Goal: Use online tool/utility: Utilize a website feature to perform a specific function

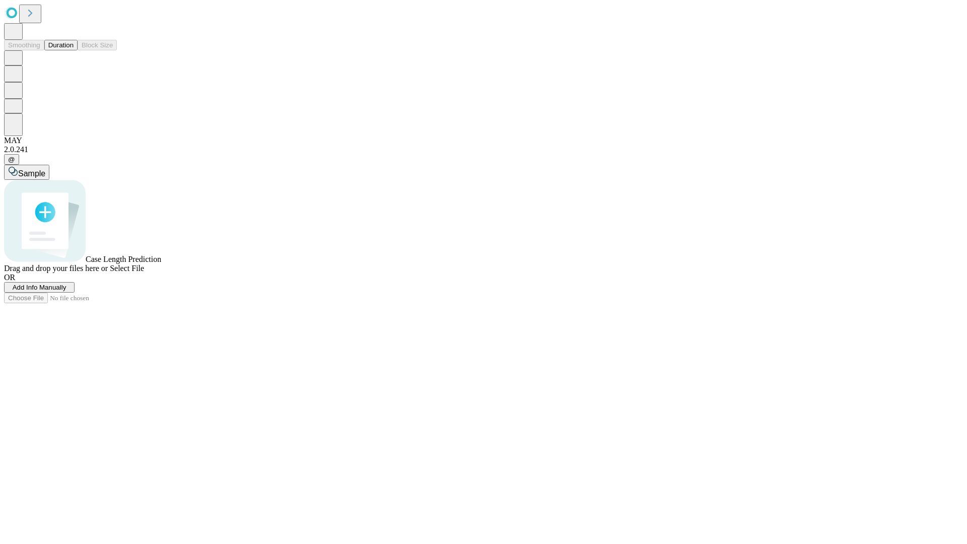
click at [66, 291] on span "Add Info Manually" at bounding box center [40, 288] width 54 height 8
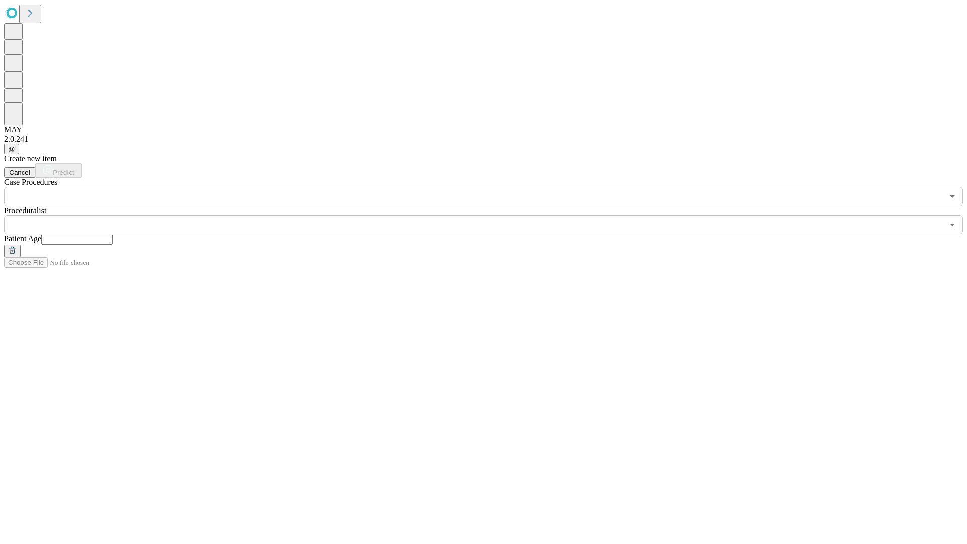
click at [113, 235] on input "text" at bounding box center [77, 240] width 72 height 10
type input "**"
click at [491, 215] on input "text" at bounding box center [473, 224] width 939 height 19
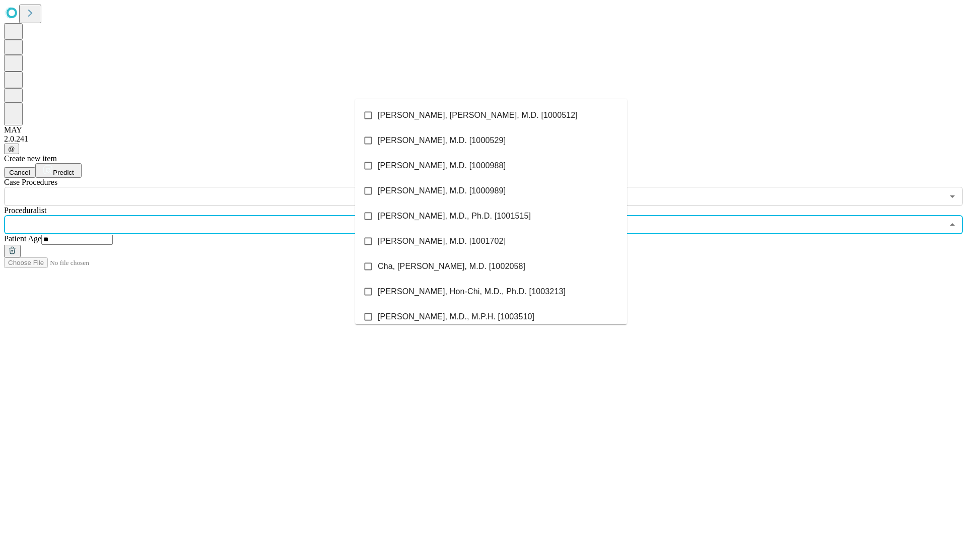
click at [491, 115] on li "[PERSON_NAME], [PERSON_NAME], M.D. [1000512]" at bounding box center [491, 115] width 272 height 25
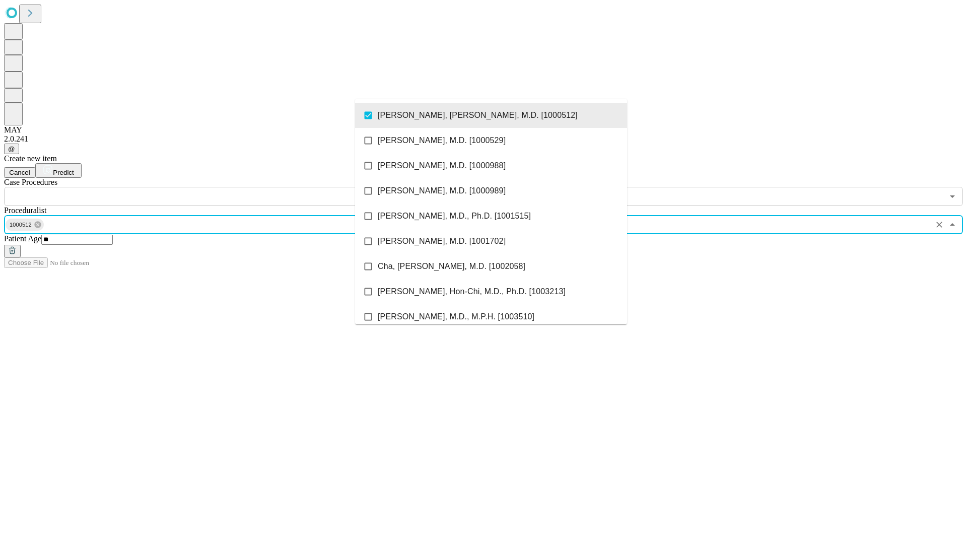
click at [212, 187] on input "text" at bounding box center [473, 196] width 939 height 19
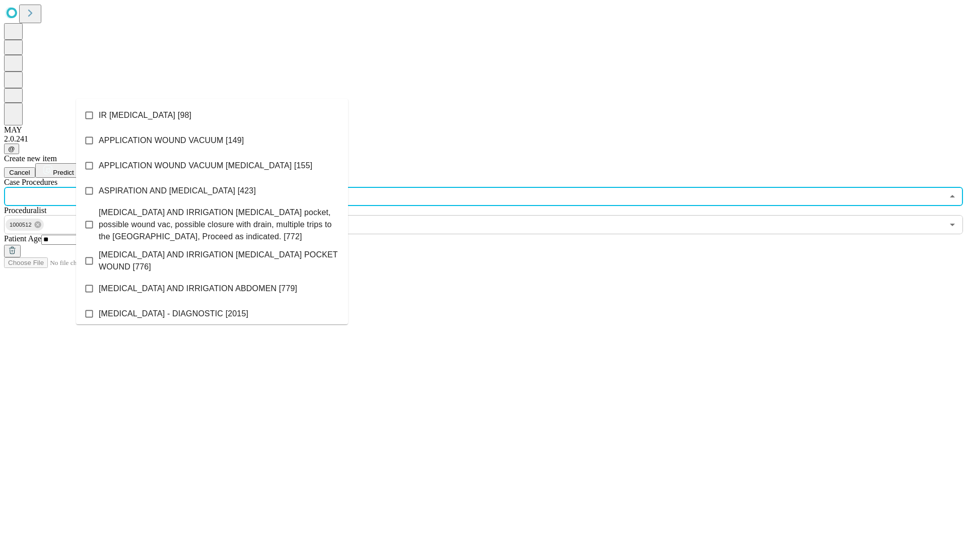
click at [212, 115] on li "IR [MEDICAL_DATA] [98]" at bounding box center [212, 115] width 272 height 25
click at [74, 169] on span "Predict" at bounding box center [63, 173] width 21 height 8
